Goal: Task Accomplishment & Management: Use online tool/utility

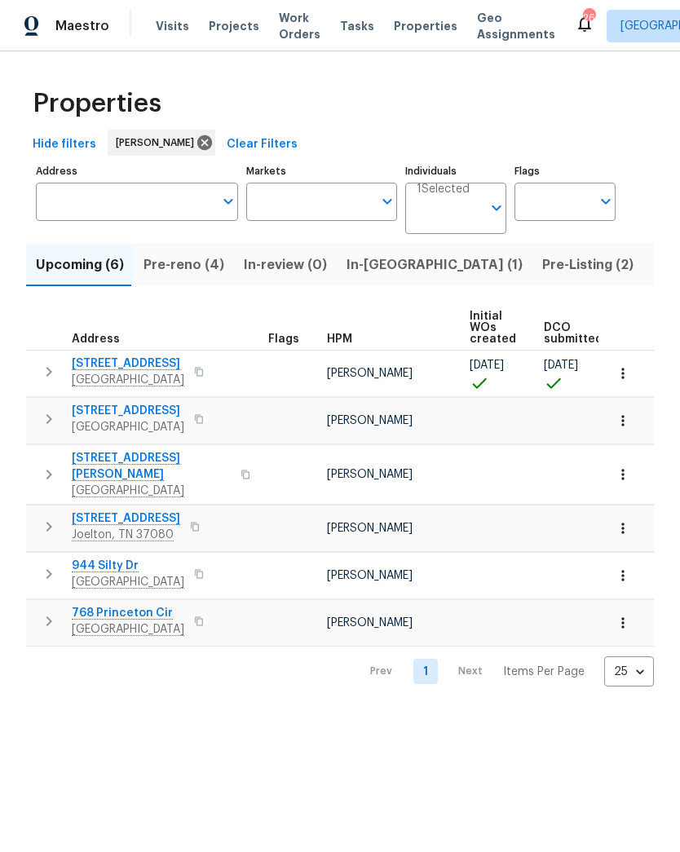
click at [371, 203] on input "Markets" at bounding box center [309, 202] width 127 height 38
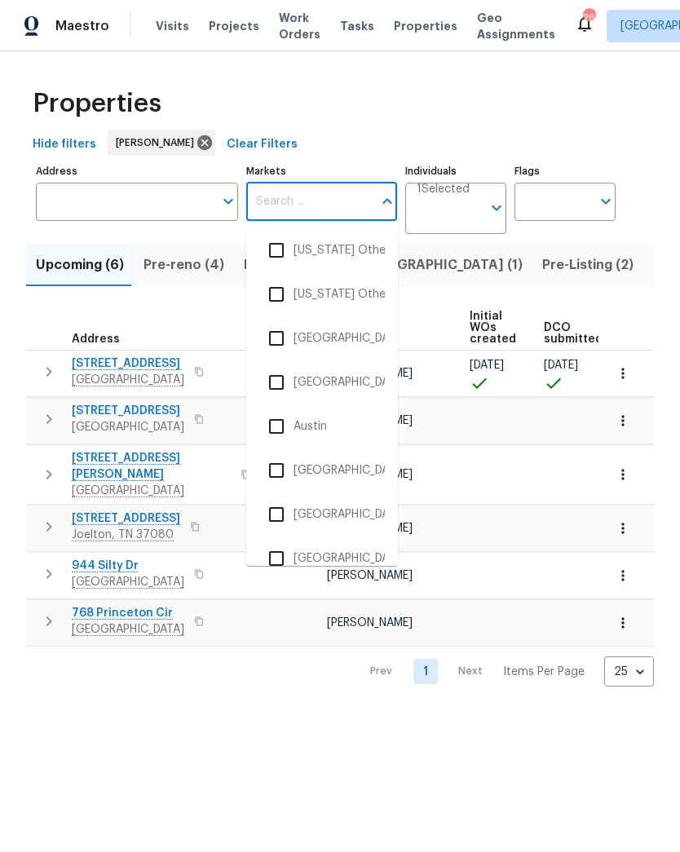
scroll to position [188, 0]
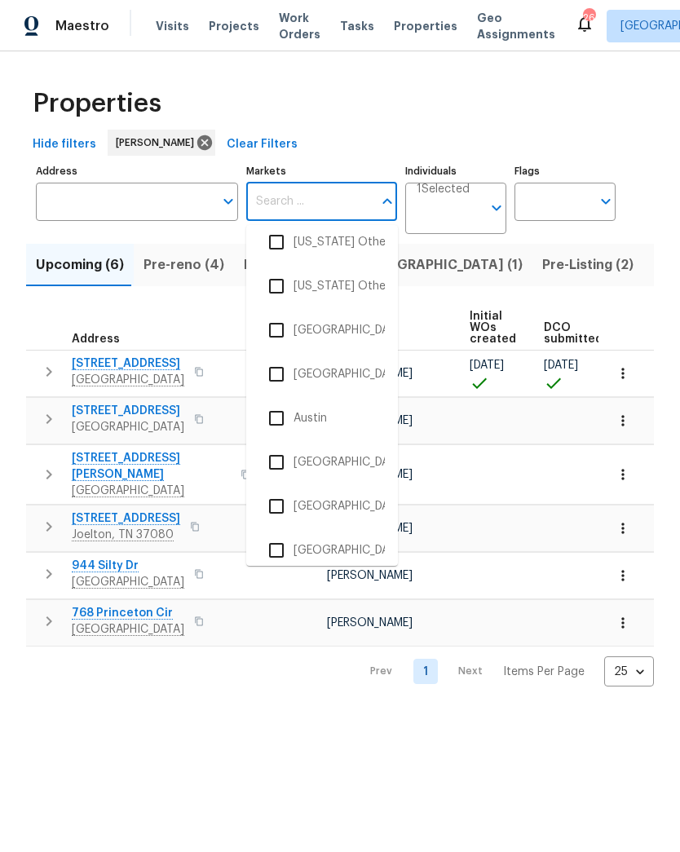
click at [359, 377] on li "Atlanta" at bounding box center [322, 374] width 126 height 34
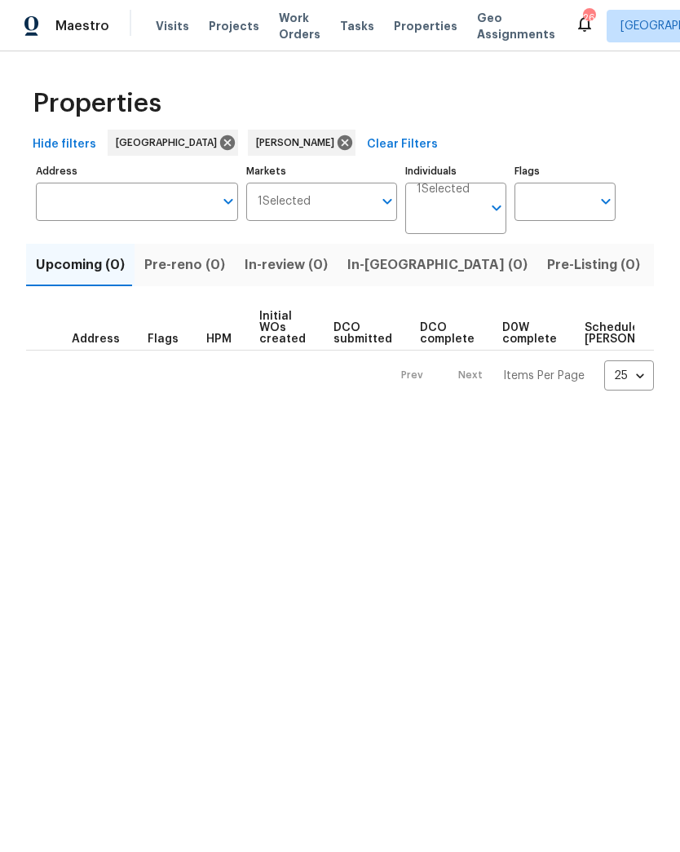
click at [490, 202] on icon "Open" at bounding box center [497, 208] width 20 height 20
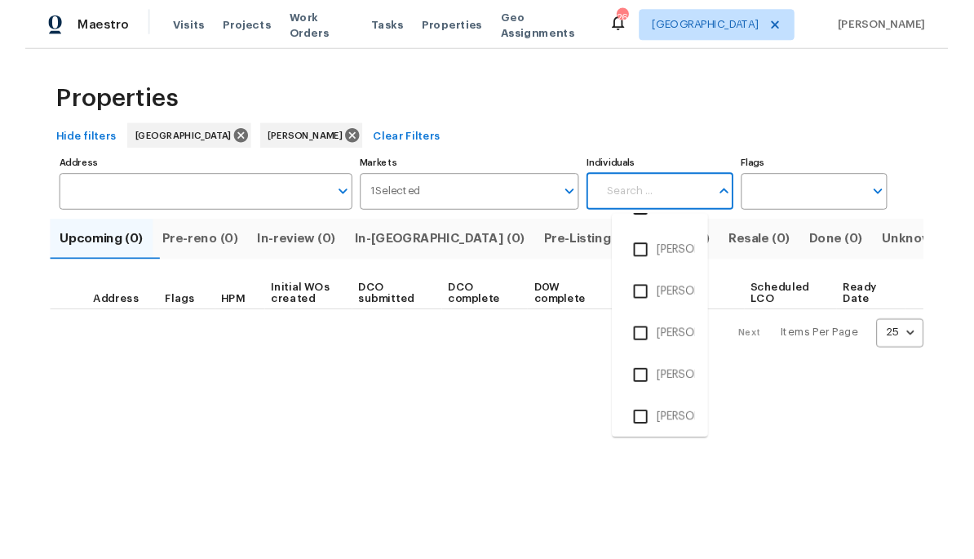
scroll to position [437, 0]
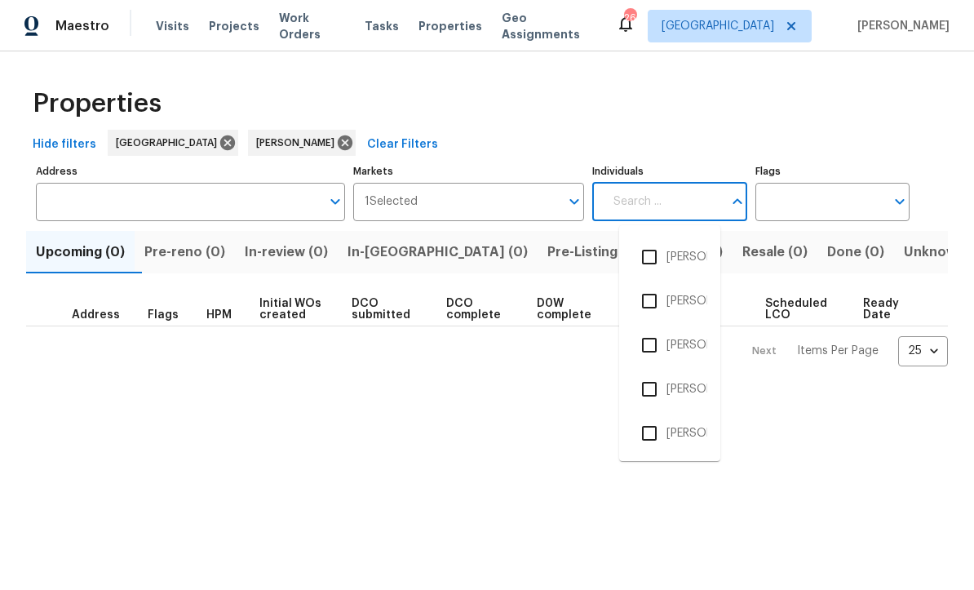
click at [544, 195] on input "Markets" at bounding box center [489, 202] width 143 height 38
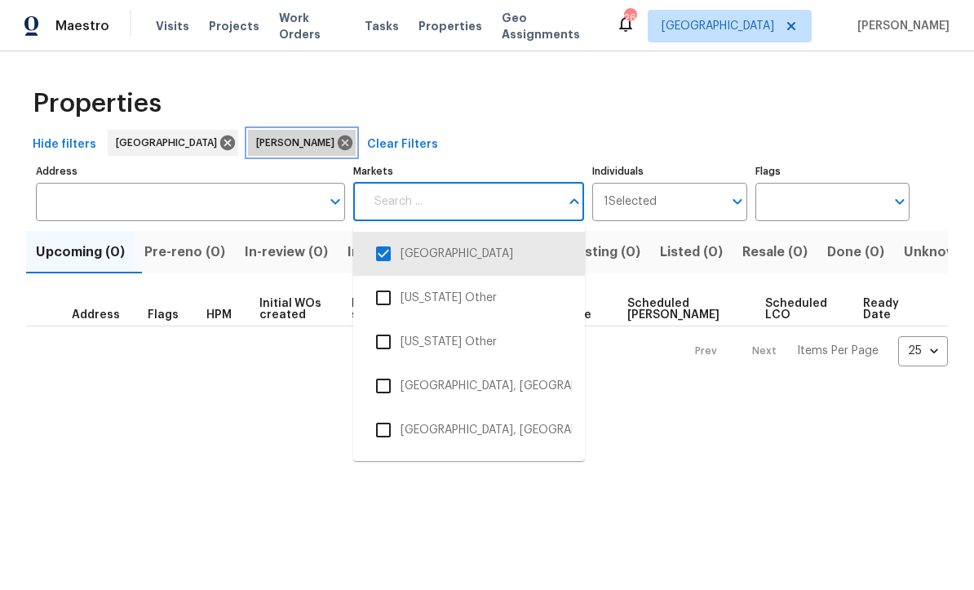
click at [338, 143] on icon at bounding box center [345, 142] width 15 height 15
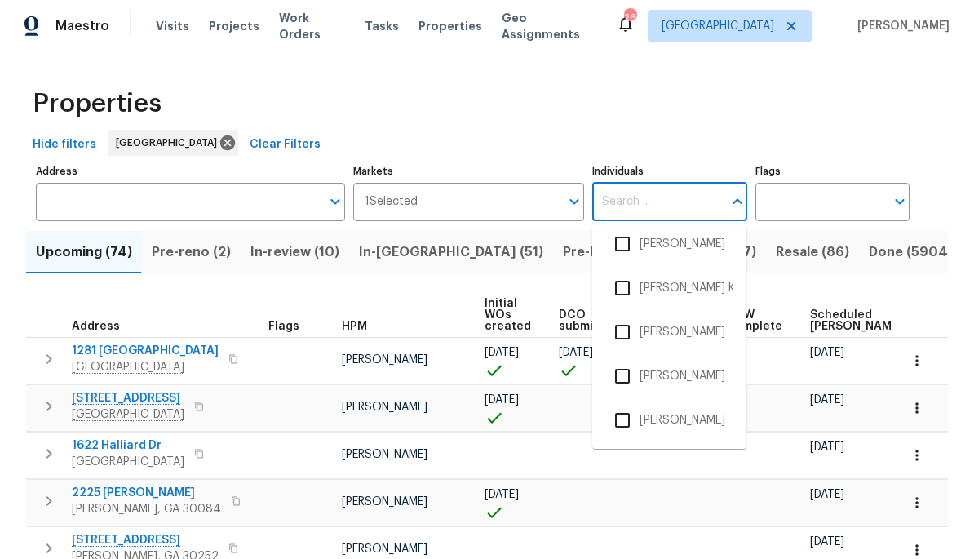
scroll to position [670, 0]
click at [679, 126] on div "Properties" at bounding box center [487, 103] width 922 height 52
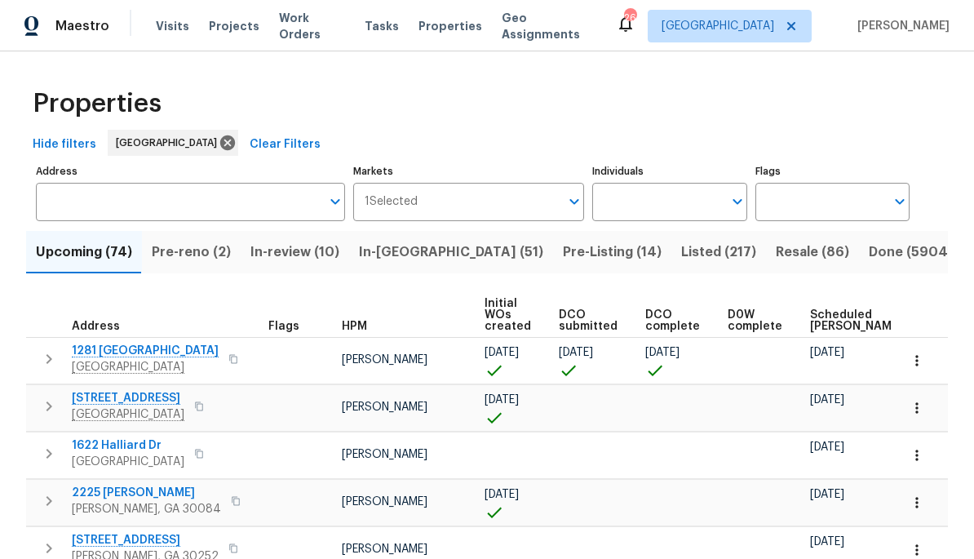
click at [87, 35] on div "Maestro" at bounding box center [54, 26] width 109 height 33
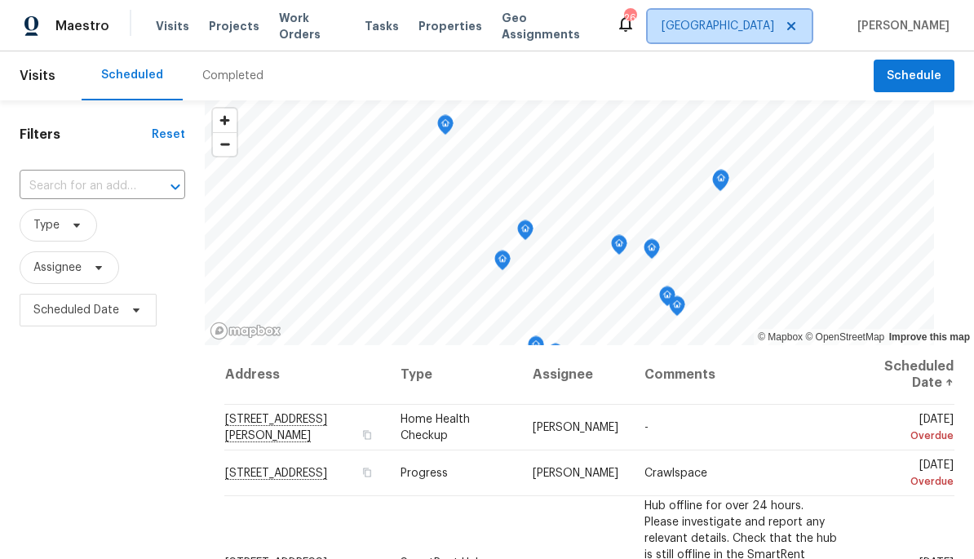
click at [754, 25] on span "Nashville" at bounding box center [717, 26] width 113 height 16
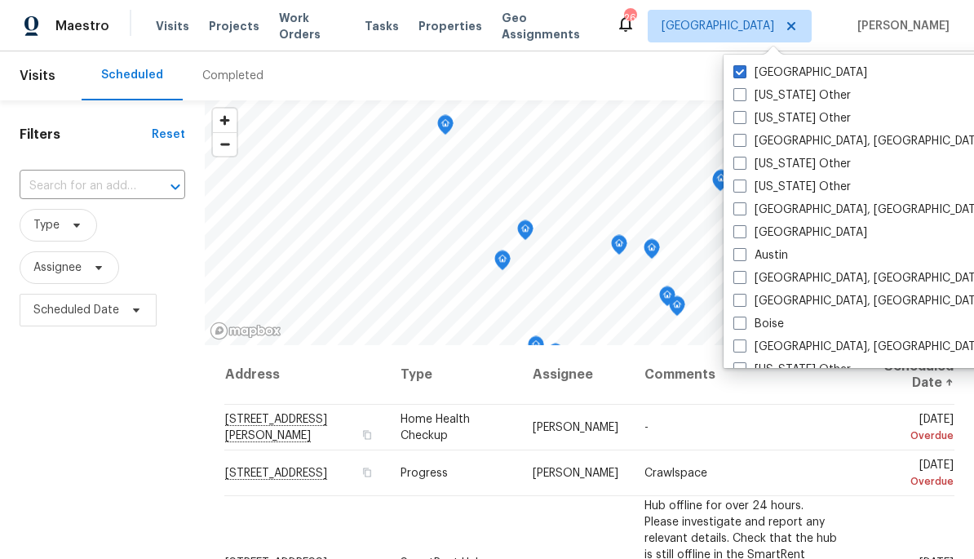
click at [779, 236] on label "Atlanta" at bounding box center [800, 232] width 134 height 16
click at [744, 235] on input "Atlanta" at bounding box center [738, 229] width 11 height 11
checkbox input "true"
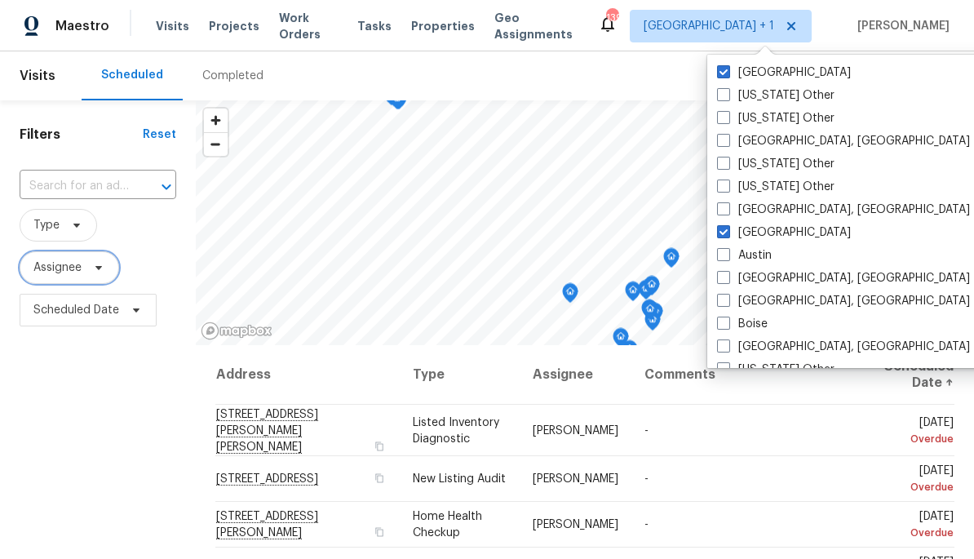
click at [56, 268] on span "Assignee" at bounding box center [57, 267] width 48 height 16
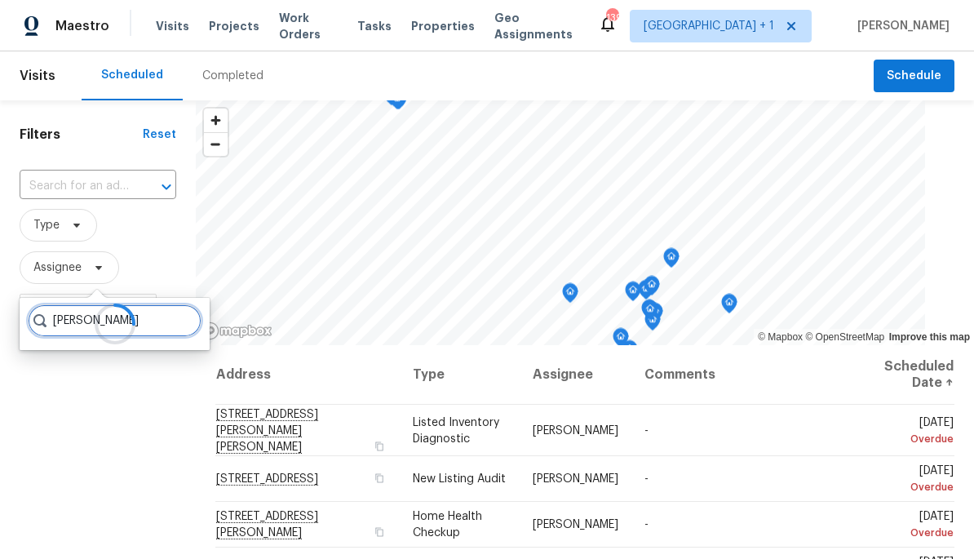
type input "Michael"
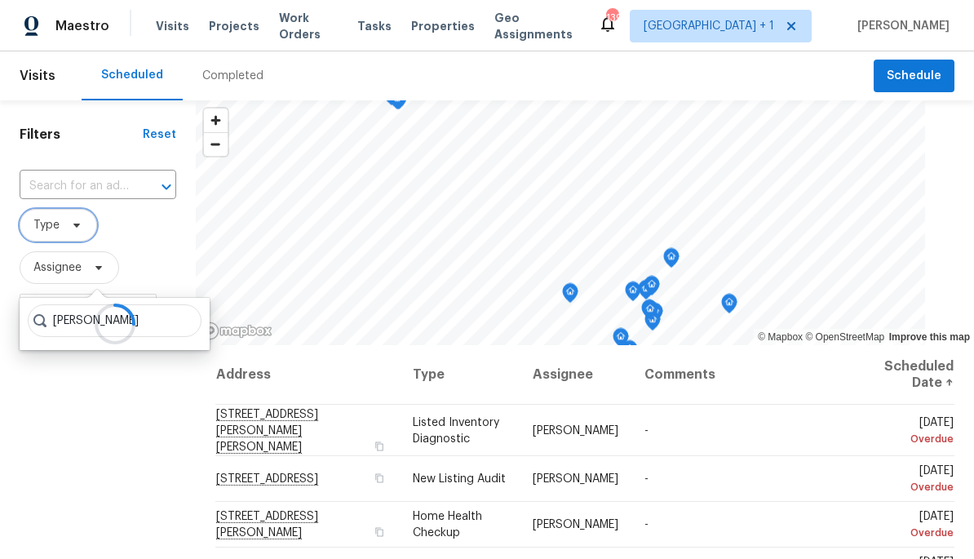
click at [55, 226] on span "Type" at bounding box center [46, 225] width 26 height 16
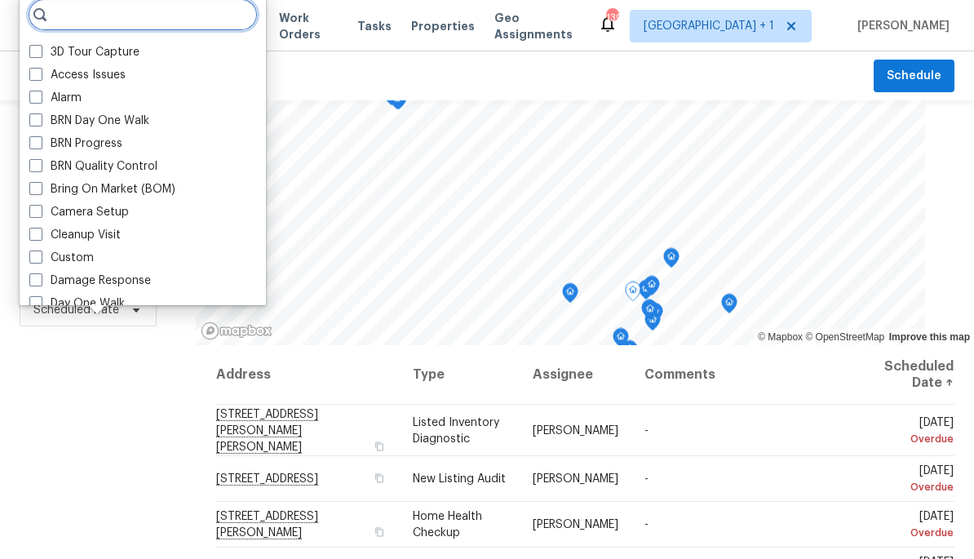
click at [82, 408] on div "Filters Reset ​ Type Assignee Scheduled Date" at bounding box center [98, 446] width 196 height 692
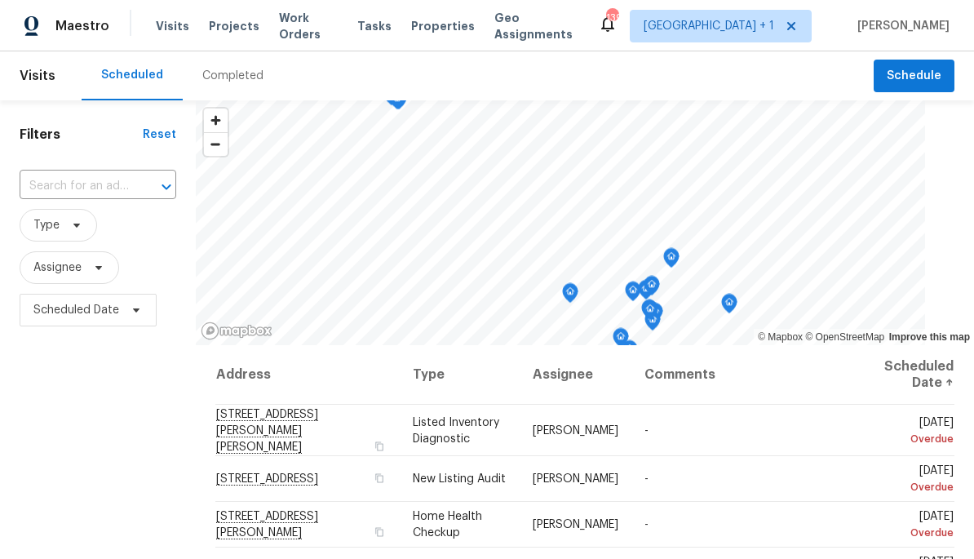
click at [68, 396] on div "Filters Reset ​ Type Assignee Scheduled Date" at bounding box center [98, 446] width 196 height 692
click at [62, 275] on span "Assignee" at bounding box center [57, 267] width 48 height 16
click at [445, 24] on span "Properties" at bounding box center [443, 26] width 64 height 16
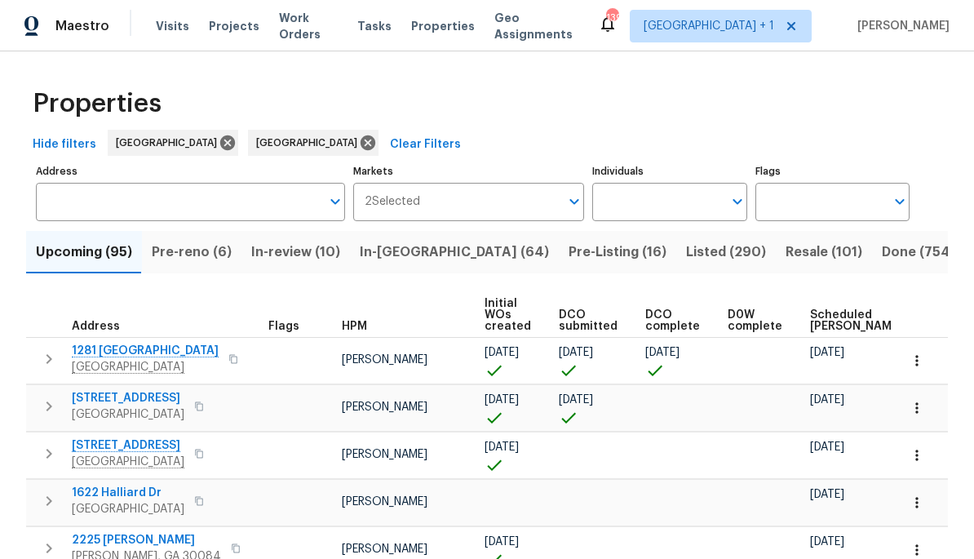
click at [165, 29] on span "Visits" at bounding box center [172, 26] width 33 height 16
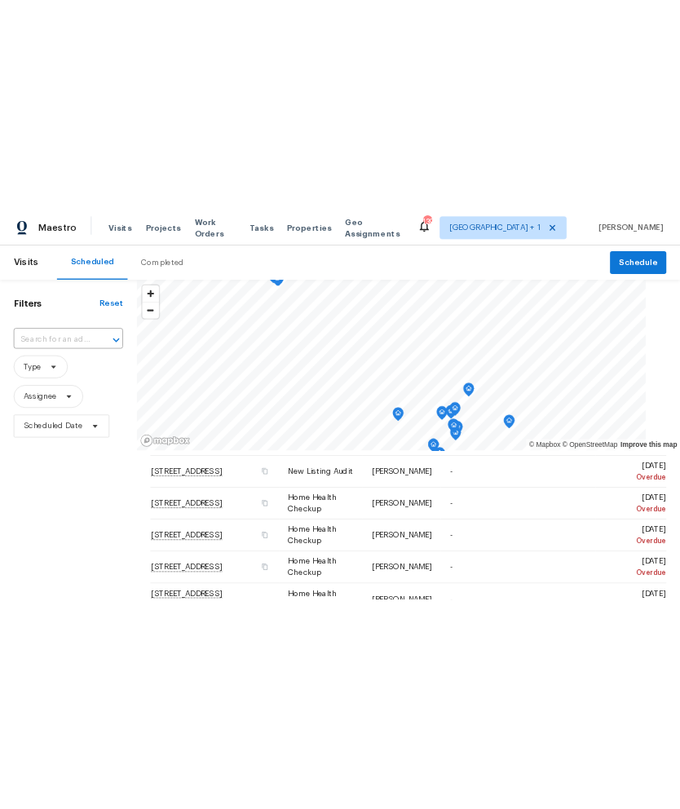
scroll to position [662, 0]
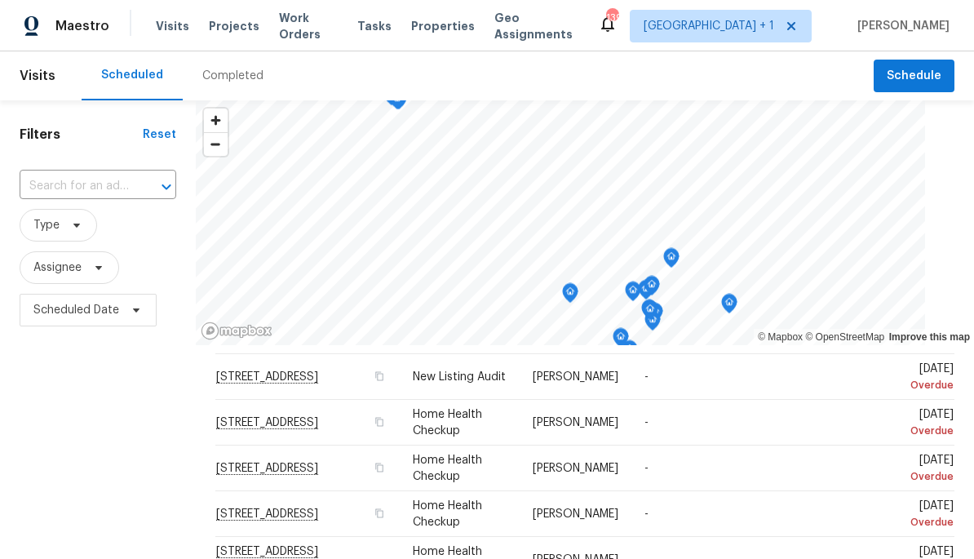
click at [170, 184] on icon "Open" at bounding box center [167, 187] width 20 height 20
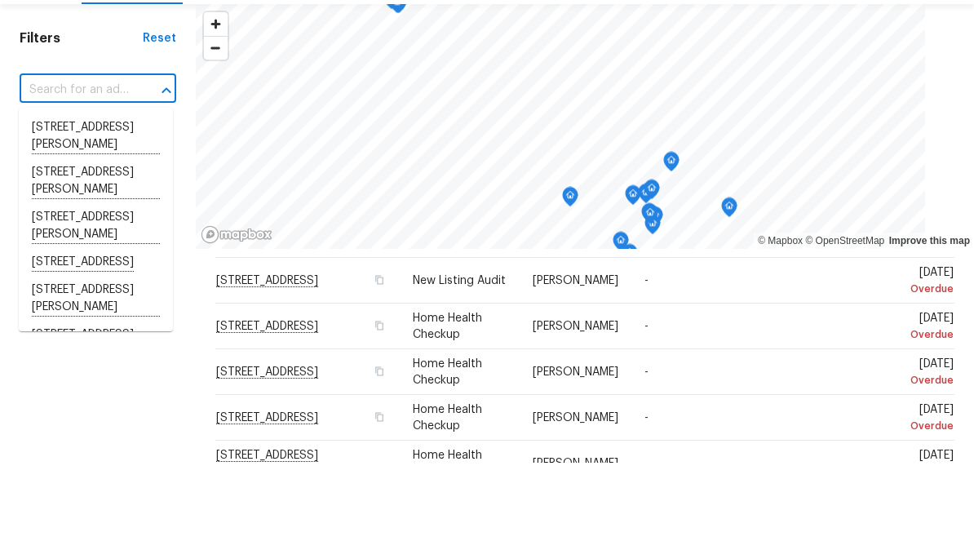
click at [80, 100] on div "Filters Reset ​ Type Assignee Scheduled Date" at bounding box center [98, 446] width 196 height 692
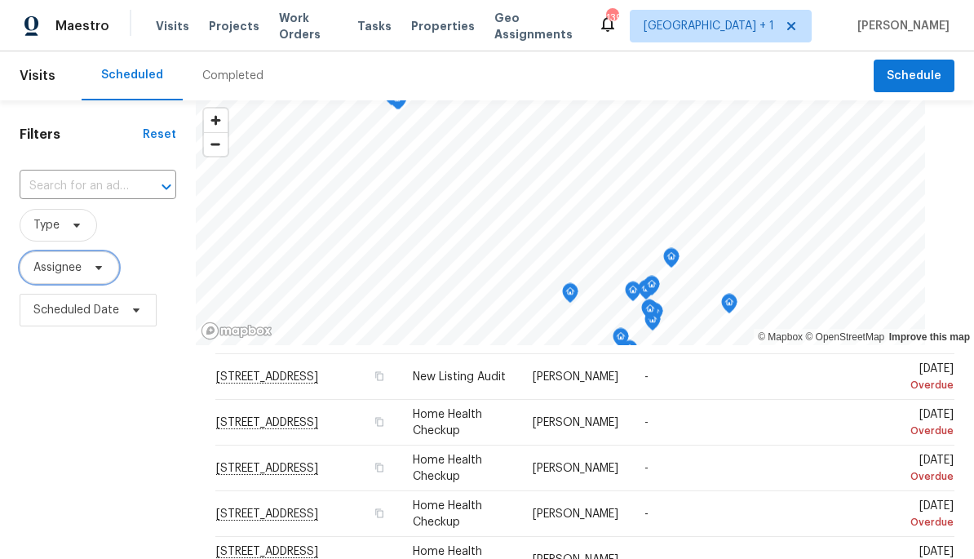
click at [63, 271] on span "Assignee" at bounding box center [57, 267] width 48 height 16
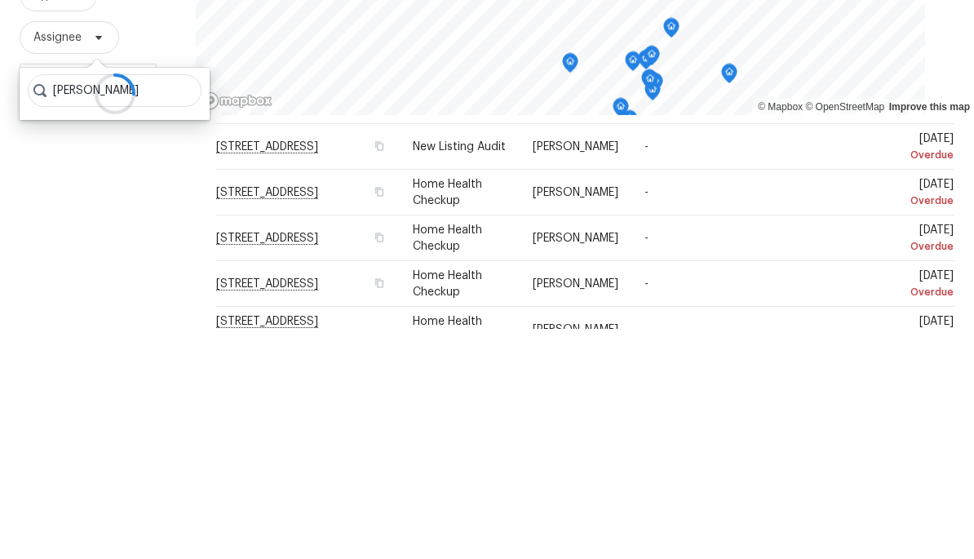
type input "Michael"
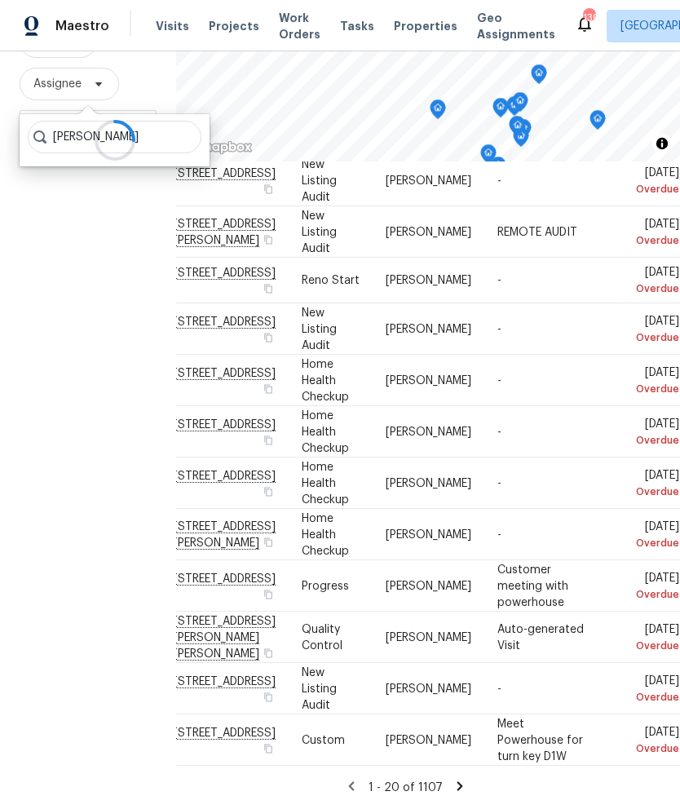
scroll to position [183, 0]
click at [453, 558] on icon at bounding box center [460, 787] width 15 height 15
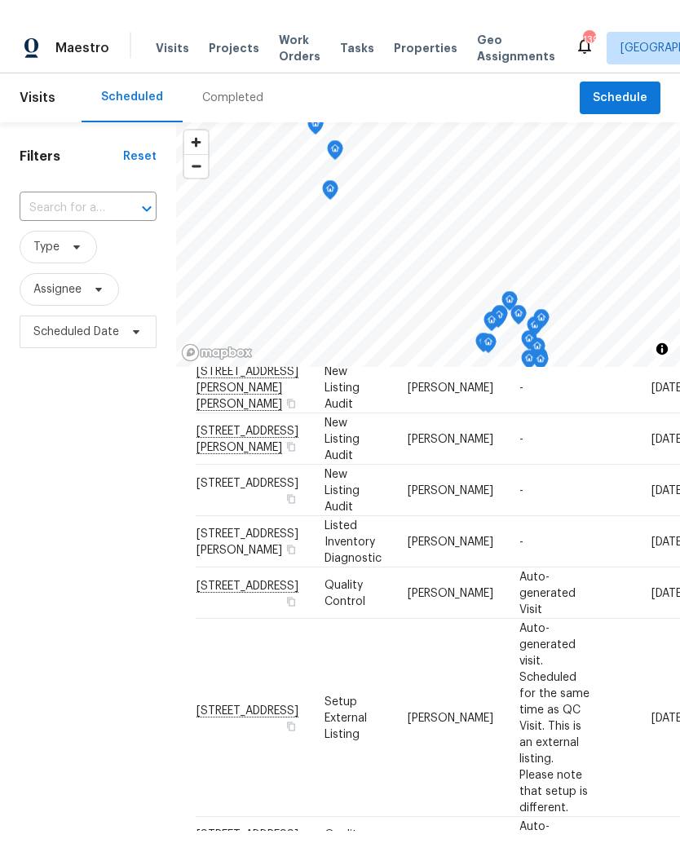
scroll to position [957, 0]
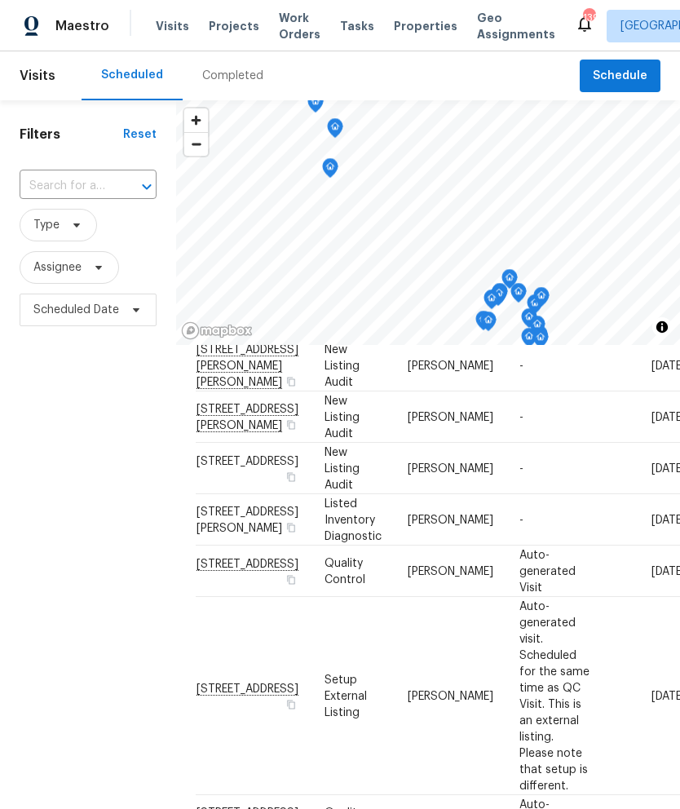
click at [563, 558] on td "Auto-generated visit. Scheduled for the same time as QC Visit. This is an exter…" at bounding box center [555, 696] width 97 height 198
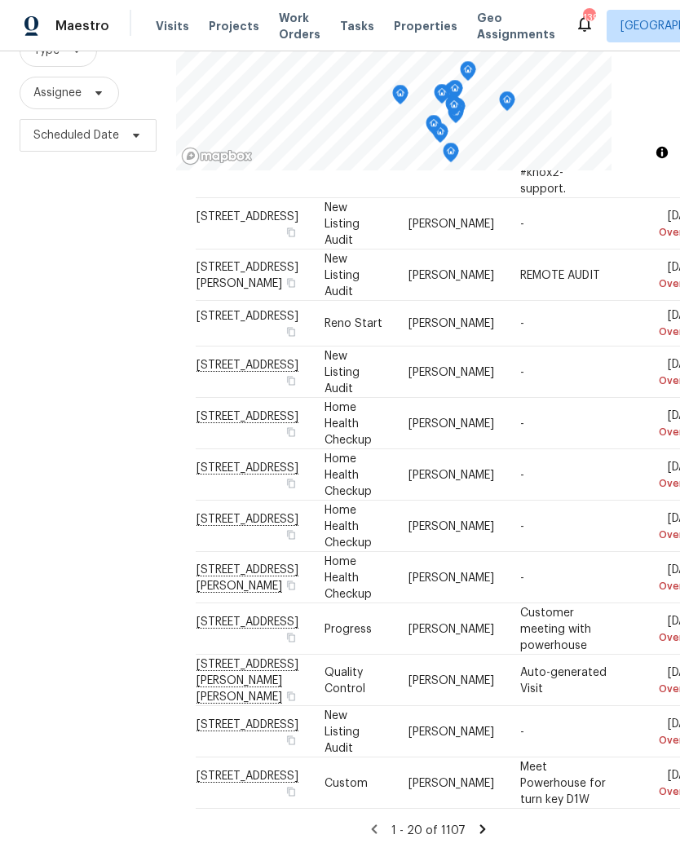
scroll to position [175, 0]
click at [480, 830] on icon at bounding box center [483, 829] width 6 height 9
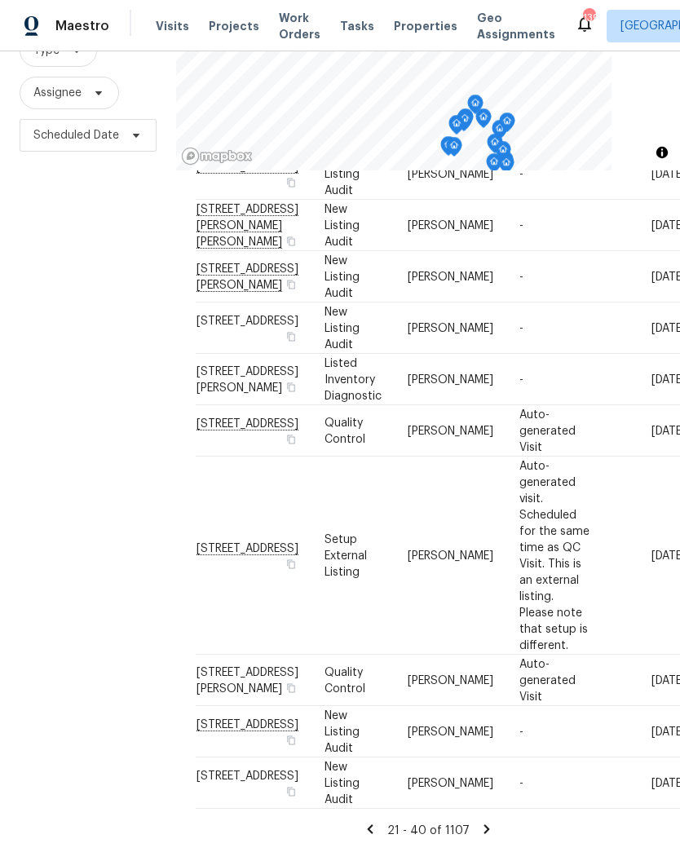
click at [480, 833] on icon at bounding box center [487, 829] width 15 height 15
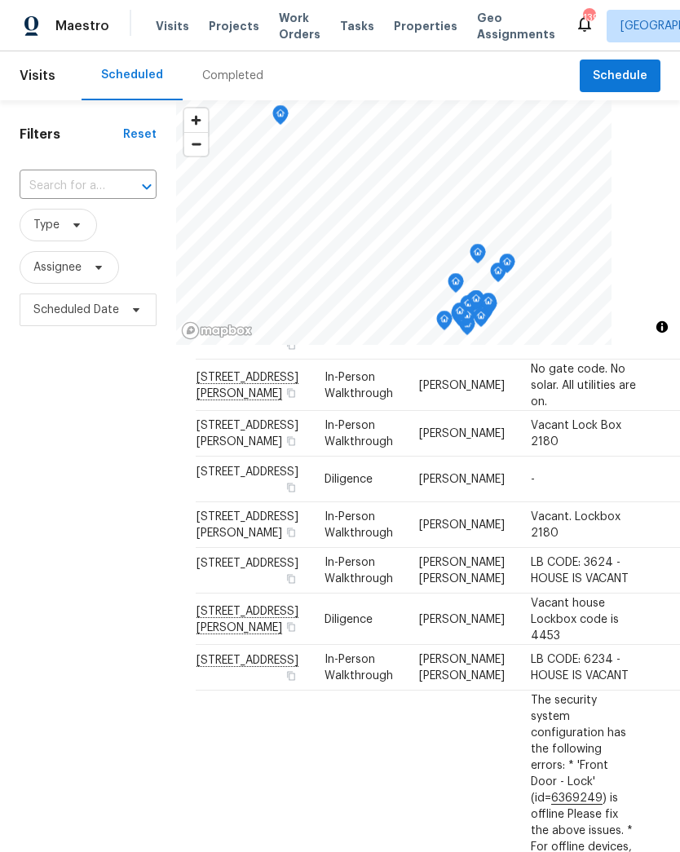
scroll to position [278, 0]
click at [518, 412] on td "No gate code. No solar. All utilities are on." at bounding box center [583, 386] width 131 height 51
